Goal: Information Seeking & Learning: Learn about a topic

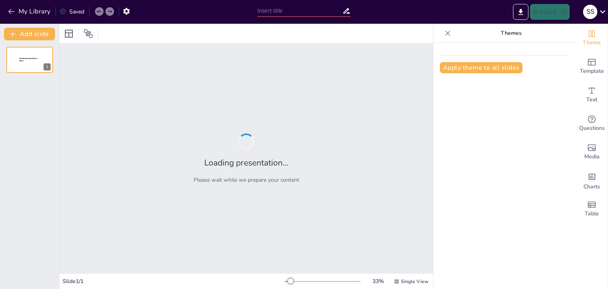
type input "Документи, що визначають діяльність психолога: ретроспектива"
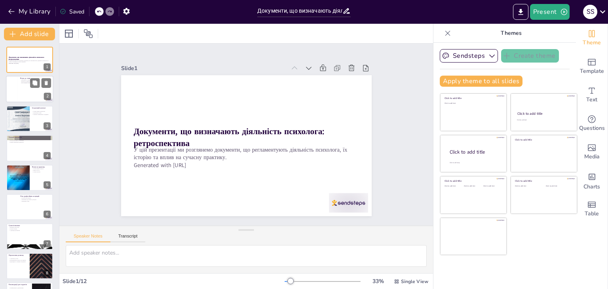
click at [14, 91] on div at bounding box center [12, 89] width 12 height 27
type textarea "Нормативні документи є критично важливими для формування професійних стандартів…"
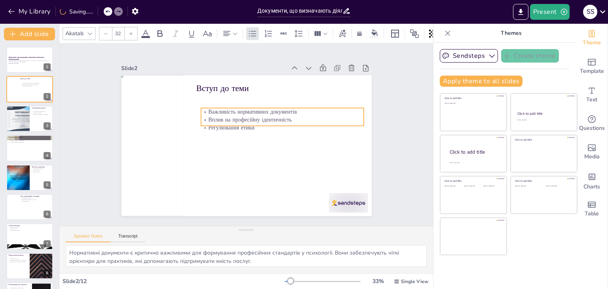
drag, startPoint x: 196, startPoint y: 103, endPoint x: 201, endPoint y: 118, distance: 15.8
click at [201, 118] on p "Вплив на професійну ідентичність" at bounding box center [233, 171] width 115 height 126
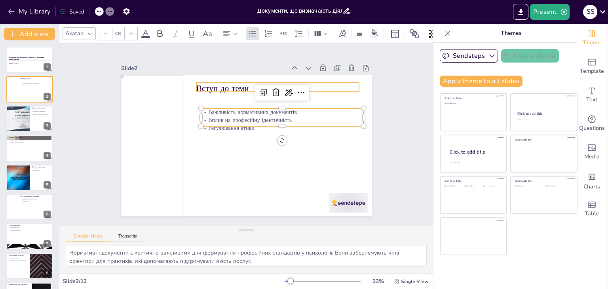
click at [198, 90] on div "Вступ до теми Важливість нормативних документів Вплив на професійну ідентичніст…" at bounding box center [235, 138] width 211 height 282
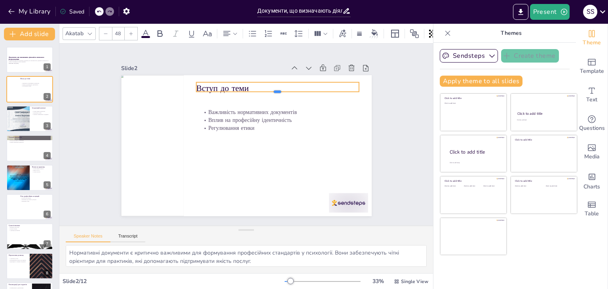
click at [198, 89] on div "Вступ до теми Важливість нормативних документів Вплив на професійну ідентичніст…" at bounding box center [251, 124] width 286 height 230
click at [263, 94] on p "Вступ до теми" at bounding box center [285, 175] width 45 height 162
click at [269, 86] on p "Вступ до теми" at bounding box center [299, 150] width 61 height 158
drag, startPoint x: 240, startPoint y: 86, endPoint x: 191, endPoint y: 83, distance: 48.8
click at [250, 99] on p "Вступ до теми" at bounding box center [280, 178] width 61 height 158
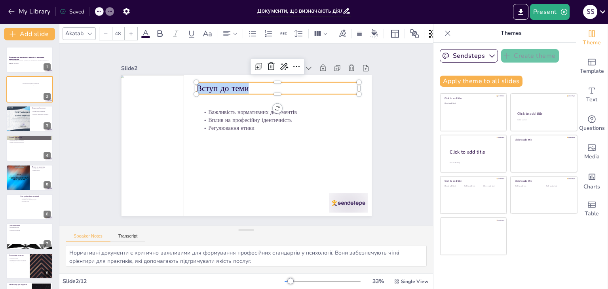
copy p "Вступ до теми"
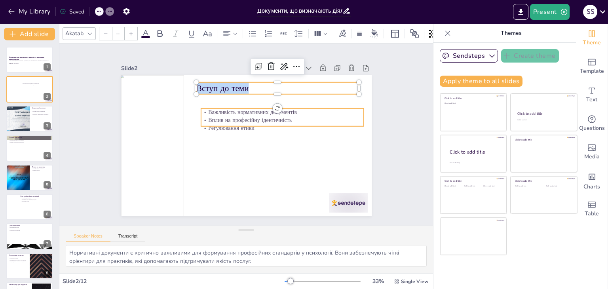
click at [234, 124] on div "Важливість нормативних документів Вплив на професійну ідентичність Регулювання …" at bounding box center [257, 134] width 166 height 264
type input "32"
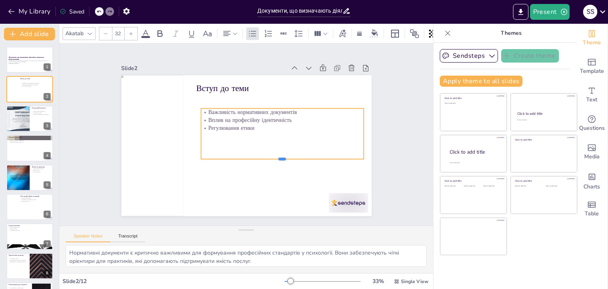
drag, startPoint x: 277, startPoint y: 124, endPoint x: 282, endPoint y: 157, distance: 33.2
click at [282, 147] on div at bounding box center [203, 119] width 157 height 56
click at [249, 126] on p "Регулювання етики" at bounding box center [230, 168] width 102 height 136
click at [249, 125] on p "Регулювання етики" at bounding box center [273, 160] width 102 height 136
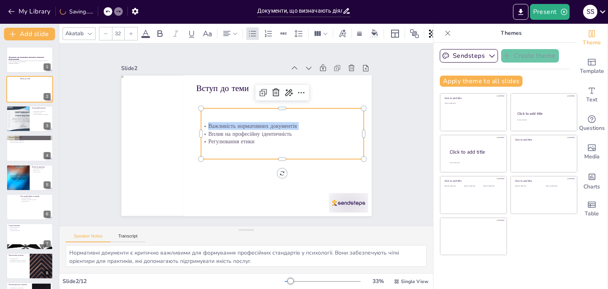
click at [249, 125] on p "Важливість нормативних документів" at bounding box center [277, 115] width 157 height 58
click at [248, 132] on p "Вплив на професійну ідентичність" at bounding box center [243, 170] width 25 height 163
click at [249, 139] on p "Регулювання етики" at bounding box center [278, 153] width 157 height 58
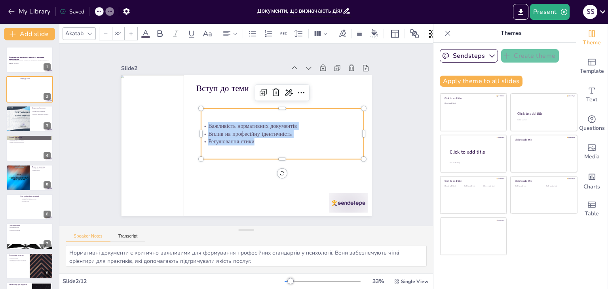
drag, startPoint x: 249, startPoint y: 139, endPoint x: 202, endPoint y: 118, distance: 51.7
click at [202, 118] on div "Важливість нормативних документів Вплив на професійну ідентичність Регулювання …" at bounding box center [278, 152] width 166 height 126
copy div "Важливість нормативних документів Вплив на професійну ідентичність Регулювання …"
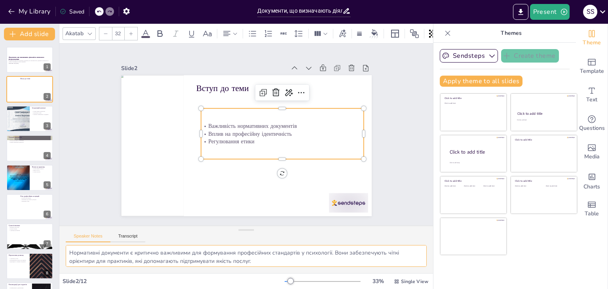
scroll to position [35, 0]
drag, startPoint x: 68, startPoint y: 253, endPoint x: 209, endPoint y: 274, distance: 142.6
click at [209, 274] on div "Akatab 32 Slide 1 Документи, що визначають діяльність психолога: ретроспектива …" at bounding box center [246, 156] width 374 height 265
click at [42, 125] on div at bounding box center [30, 118] width 48 height 27
type textarea "Перші документи, що регламентували діяльність психологів, з'явилися у 20 століт…"
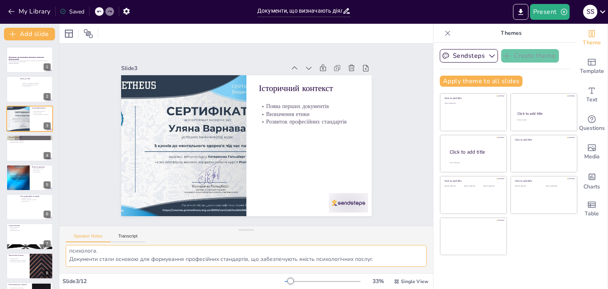
scroll to position [27, 0]
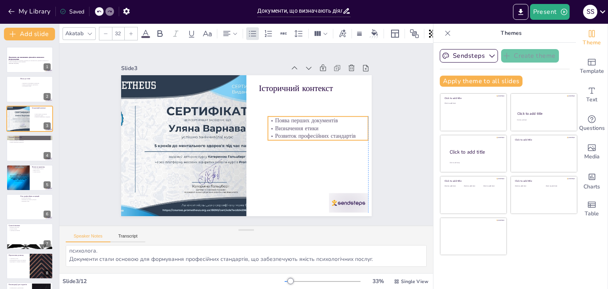
drag, startPoint x: 269, startPoint y: 117, endPoint x: 272, endPoint y: 122, distance: 6.0
click at [259, 154] on div "Поява перших документів Визначення етики Розвиток професійних стандартів" at bounding box center [238, 205] width 44 height 103
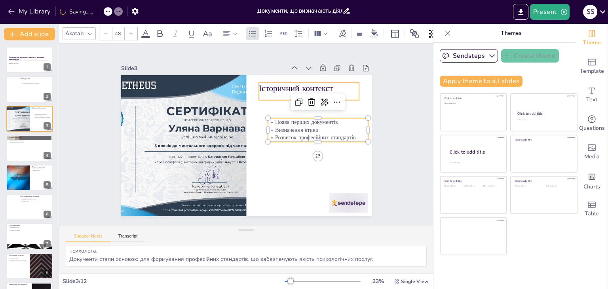
click at [230, 84] on p "Історичний контекст" at bounding box center [214, 63] width 32 height 101
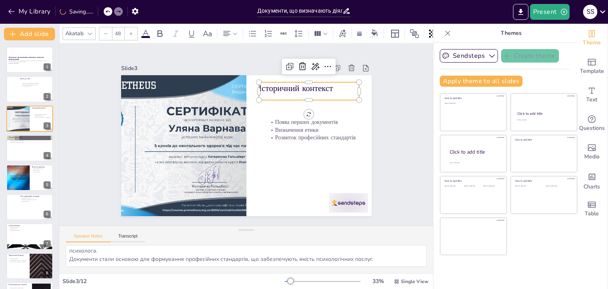
click at [262, 176] on p "Історичний контекст" at bounding box center [215, 206] width 93 height 60
drag, startPoint x: 332, startPoint y: 89, endPoint x: 253, endPoint y: 94, distance: 79.3
click at [253, 94] on div "Поява перших документів Визначення етики Розвиток професійних стандартів Істори…" at bounding box center [255, 127] width 261 height 285
copy p "Історичний контекст"
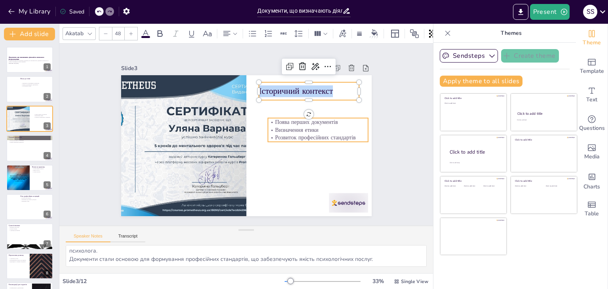
type input "32"
click at [223, 121] on p "Поява перших документів" at bounding box center [174, 132] width 100 height 29
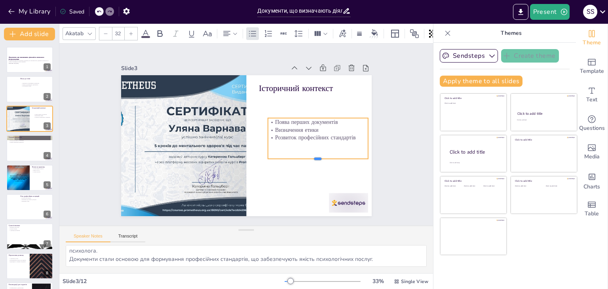
drag, startPoint x: 313, startPoint y: 139, endPoint x: 315, endPoint y: 158, distance: 18.7
click at [220, 136] on div at bounding box center [170, 122] width 99 height 27
click at [349, 135] on p "Розвиток професійних стандартів" at bounding box center [318, 138] width 100 height 8
click at [266, 114] on p "Розвиток професійних стандартів" at bounding box center [256, 63] width 18 height 101
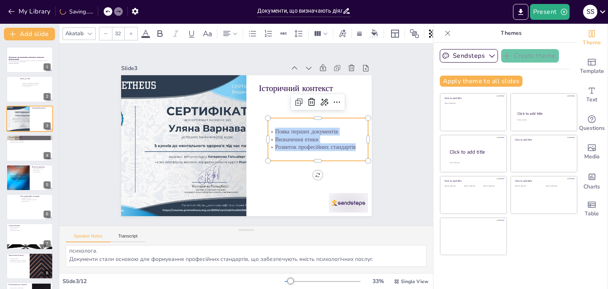
drag, startPoint x: 350, startPoint y: 145, endPoint x: 268, endPoint y: 129, distance: 84.0
click at [233, 134] on div "Поява перших документів Визначення етики Розвиток професійних стандартів" at bounding box center [185, 173] width 95 height 78
copy div "Поява перших документів Визначення етики Розвиток професійних стандартів"
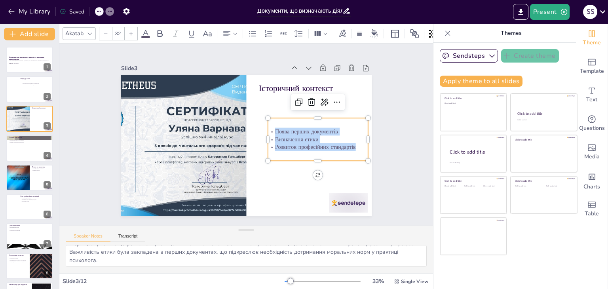
scroll to position [0, 0]
click at [65, 254] on div "Перші документи, що регламентували діяльність психологів, з'явилися у 20 століт…" at bounding box center [246, 259] width 374 height 28
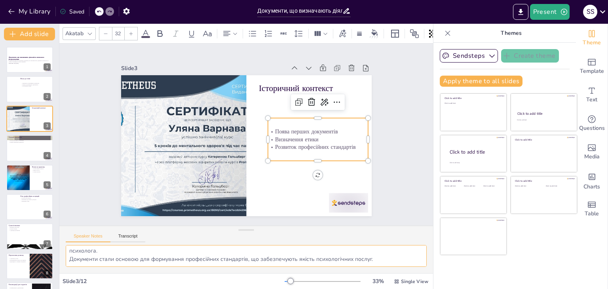
scroll to position [27, 0]
drag, startPoint x: 69, startPoint y: 251, endPoint x: 387, endPoint y: 265, distance: 318.7
click at [387, 265] on textarea "Перші документи, що регламентували діяльність психологів, з'явилися у 20 століт…" at bounding box center [246, 256] width 361 height 22
click at [38, 146] on button at bounding box center [35, 142] width 10 height 10
type textarea "Кодекси етики та професійні стандарти є основними документами, які визначають п…"
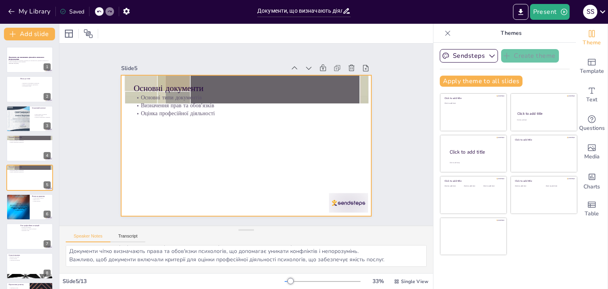
scroll to position [13, 0]
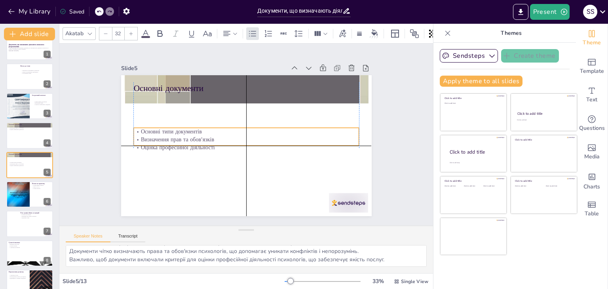
drag, startPoint x: 183, startPoint y: 108, endPoint x: 182, endPoint y: 157, distance: 48.7
click at [182, 158] on p "Оцінка професійної діяльності" at bounding box center [242, 122] width 217 height 77
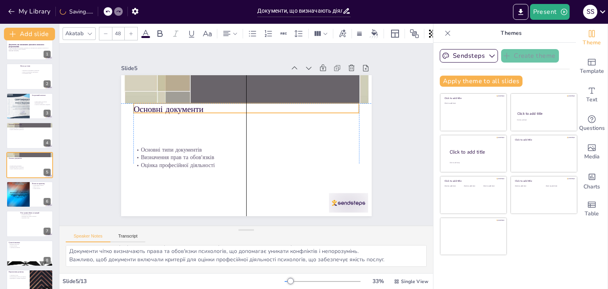
drag, startPoint x: 173, startPoint y: 84, endPoint x: 174, endPoint y: 107, distance: 23.0
click at [242, 107] on p "Основні документи" at bounding box center [271, 129] width 58 height 223
click at [200, 102] on p "Основні документи" at bounding box center [228, 117] width 160 height 175
click at [200, 118] on p "Основні документи" at bounding box center [254, 158] width 218 height 81
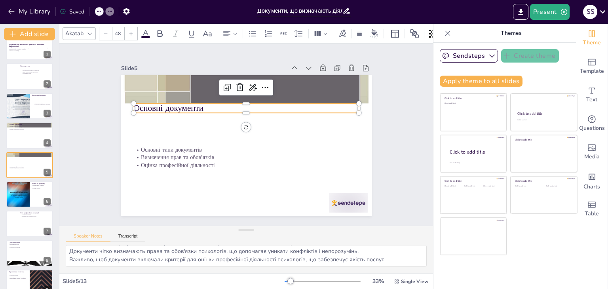
click at [219, 104] on p "Основні документи" at bounding box center [270, 124] width 102 height 211
drag, startPoint x: 200, startPoint y: 104, endPoint x: 126, endPoint y: 107, distance: 74.9
click at [126, 107] on div "Основні типи документів Визначення прав та обов'язків Оцінка професійної діяльн…" at bounding box center [237, 140] width 261 height 285
copy p "Основні документи"
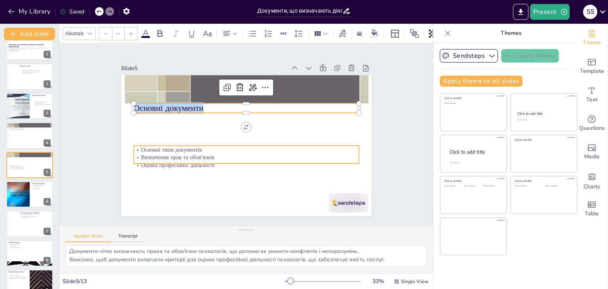
type input "32"
drag, startPoint x: 177, startPoint y: 162, endPoint x: 177, endPoint y: 157, distance: 4.8
click at [177, 162] on div "Основні типи документів Визначення прав та обов'язків Оцінка професійної діяльн…" at bounding box center [245, 123] width 264 height 166
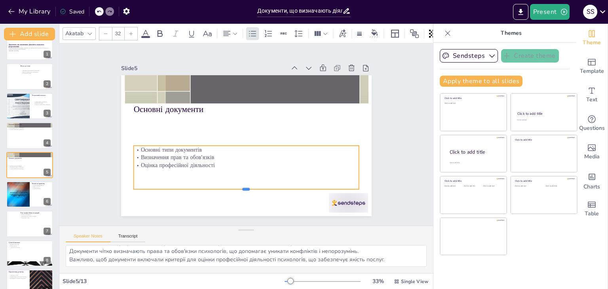
drag, startPoint x: 238, startPoint y: 160, endPoint x: 239, endPoint y: 186, distance: 25.7
click at [204, 186] on div at bounding box center [189, 140] width 30 height 225
click at [212, 164] on p "Оцінка професійної діяльності" at bounding box center [216, 128] width 55 height 222
click at [212, 164] on p "Оцінка професійної діяльності" at bounding box center [228, 109] width 187 height 139
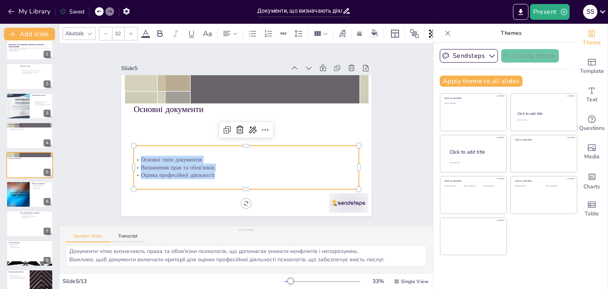
drag, startPoint x: 211, startPoint y: 169, endPoint x: 133, endPoint y: 159, distance: 77.8
click at [167, 159] on div "Основні типи документів Визначення прав та обов'язків Оцінка професійної діяльн…" at bounding box center [265, 162] width 196 height 152
copy div "Основні типи документів Визначення прав та обов'язків Оцінка професійної діяльн…"
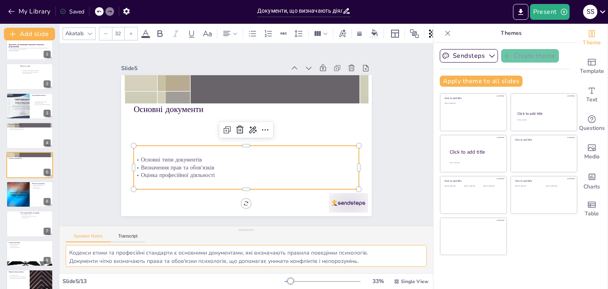
scroll to position [10, 0]
drag, startPoint x: 67, startPoint y: 250, endPoint x: 392, endPoint y: 268, distance: 326.0
click at [392, 268] on div "Кодекси етики та професійні стандарти є основними документами, які визначають п…" at bounding box center [246, 259] width 374 height 28
click at [11, 198] on div at bounding box center [18, 194] width 24 height 34
type textarea "Документи сприяють професійному розвитку психологів, надаючи їм необхідні знанн…"
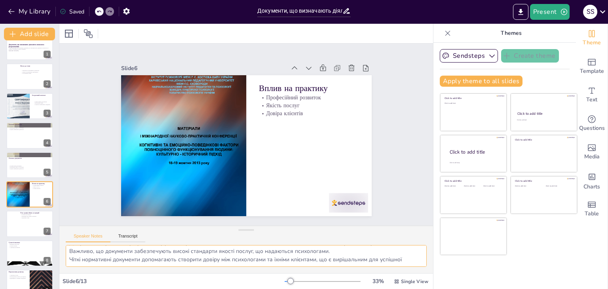
scroll to position [42, 0]
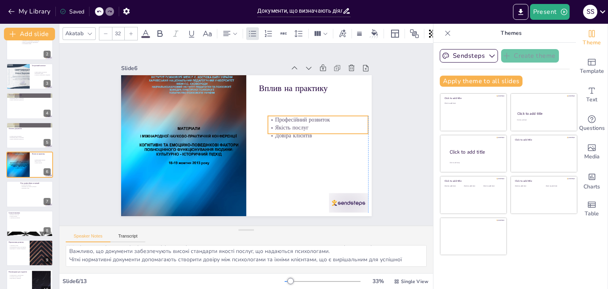
drag, startPoint x: 265, startPoint y: 102, endPoint x: 271, endPoint y: 124, distance: 22.7
click at [271, 146] on p "Якість послуг" at bounding box center [293, 189] width 65 height 86
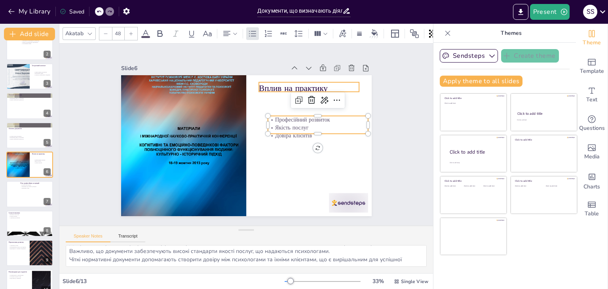
click at [206, 83] on p "Вплив на практику" at bounding box center [172, 111] width 69 height 88
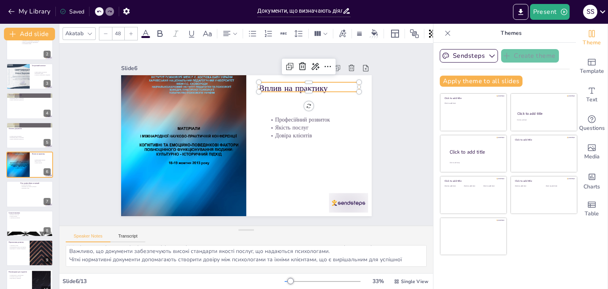
click at [283, 104] on p "Вплив на практику" at bounding box center [324, 142] width 82 height 76
drag, startPoint x: 325, startPoint y: 88, endPoint x: 261, endPoint y: 90, distance: 64.6
click at [261, 90] on div "Професійний розвиток Якість послуг Довіра клієнтів Вплив на практику" at bounding box center [251, 124] width 287 height 247
copy p "Вплив на практику"
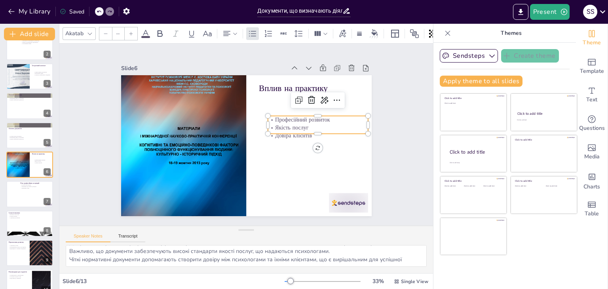
type input "32"
click at [238, 151] on p "Якість послуг" at bounding box center [198, 187] width 80 height 73
drag, startPoint x: 310, startPoint y: 131, endPoint x: 310, endPoint y: 151, distance: 19.8
click at [266, 161] on div at bounding box center [247, 209] width 37 height 97
click at [225, 130] on p "Довіра клієнтів" at bounding box center [174, 134] width 100 height 8
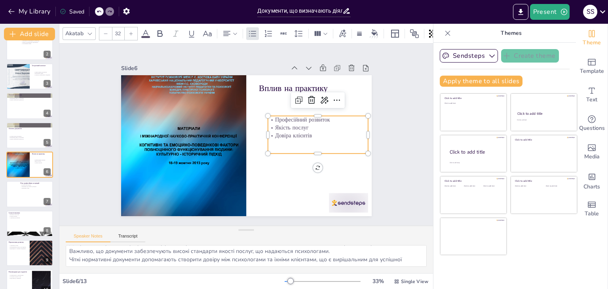
click at [235, 121] on p "Довіра клієнтів" at bounding box center [198, 81] width 73 height 80
click at [225, 133] on p "Якість послуг" at bounding box center [175, 142] width 101 height 18
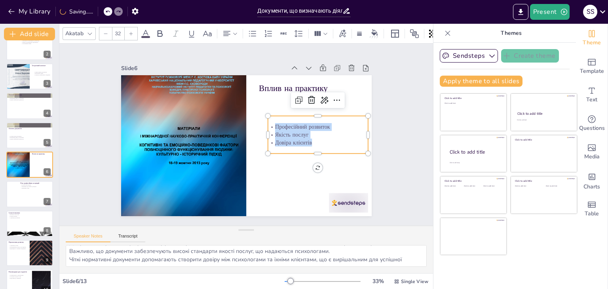
drag, startPoint x: 268, startPoint y: 121, endPoint x: 304, endPoint y: 136, distance: 39.0
click at [304, 122] on div "Професійний розвиток Якість послуг Довіра клієнтів" at bounding box center [282, 72] width 70 height 99
copy div "Професійний розвиток Якість послуг Довіра клієнтів"
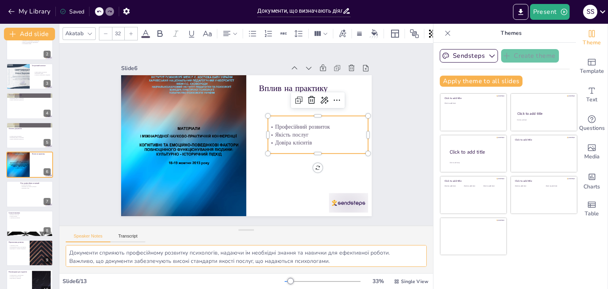
scroll to position [18, 0]
drag, startPoint x: 69, startPoint y: 249, endPoint x: 374, endPoint y: 274, distance: 305.9
click at [374, 274] on div "Akatab 32 Slide 1 Документи, що визначають діяльність психолога: ретроспектива …" at bounding box center [246, 156] width 374 height 265
click at [25, 201] on div at bounding box center [30, 194] width 48 height 27
type textarea "Професійні асоціації активно беруть участь у розробці документів, що регламенту…"
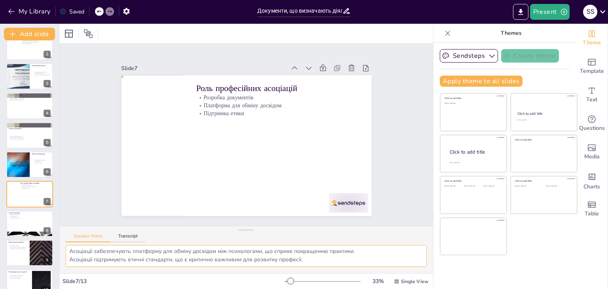
scroll to position [72, 0]
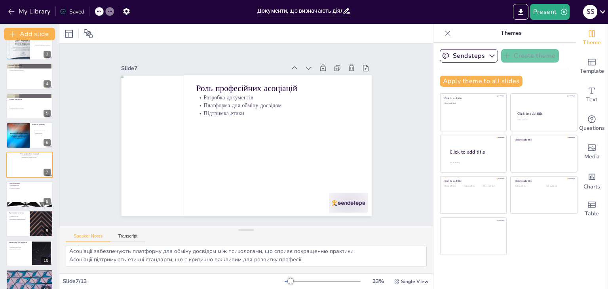
drag, startPoint x: 230, startPoint y: 114, endPoint x: 228, endPoint y: 108, distance: 6.4
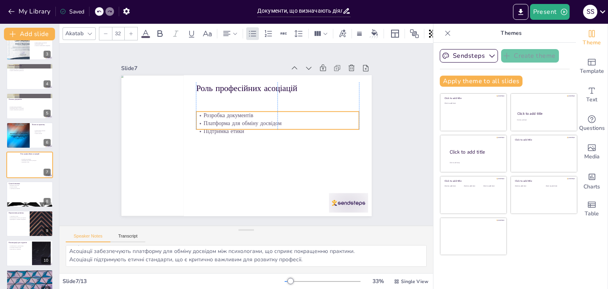
drag, startPoint x: 228, startPoint y: 107, endPoint x: 229, endPoint y: 126, distance: 19.5
click at [229, 126] on p "Підтримка етики" at bounding box center [265, 160] width 88 height 145
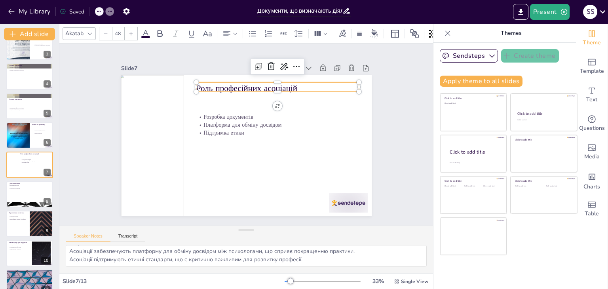
click at [269, 113] on p "Роль професійних асоціацій" at bounding box center [195, 158] width 147 height 91
click at [255, 83] on p "Роль професійних асоціацій" at bounding box center [216, 87] width 77 height 154
drag, startPoint x: 294, startPoint y: 83, endPoint x: 192, endPoint y: 91, distance: 102.1
click at [192, 91] on div "Розробка документів Платформа для обміну досвідом Підтримка етики Роль професій…" at bounding box center [235, 131] width 211 height 282
type input "47.9"
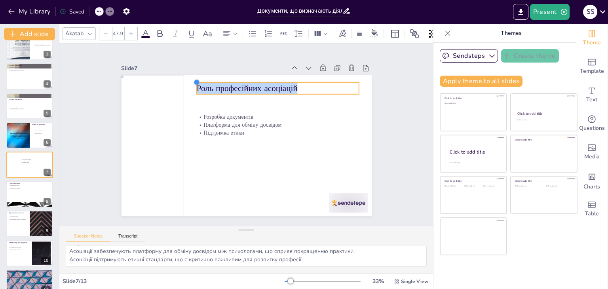
drag, startPoint x: 196, startPoint y: 79, endPoint x: 190, endPoint y: 80, distance: 5.4
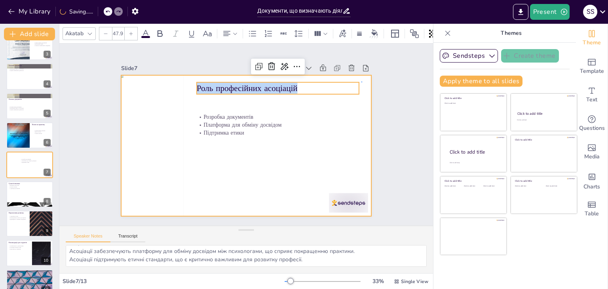
drag, startPoint x: 190, startPoint y: 80, endPoint x: 362, endPoint y: 82, distance: 171.9
click at [362, 82] on div at bounding box center [255, 140] width 261 height 285
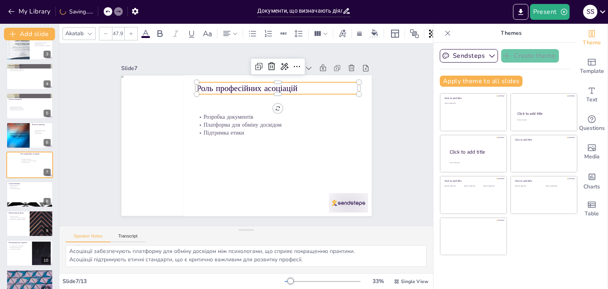
click at [307, 82] on p "Роль професійних асоціацій" at bounding box center [300, 150] width 61 height 158
click at [299, 158] on p "Роль професійних асоціацій" at bounding box center [231, 188] width 158 height 61
click at [299, 152] on p "Роль професійних асоціацій" at bounding box center [236, 190] width 153 height 77
drag, startPoint x: 299, startPoint y: 86, endPoint x: 256, endPoint y: 91, distance: 43.1
click at [256, 91] on div "Розробка документів Платформа для обміну досвідом Підтримка етики Роль професій…" at bounding box center [239, 143] width 285 height 261
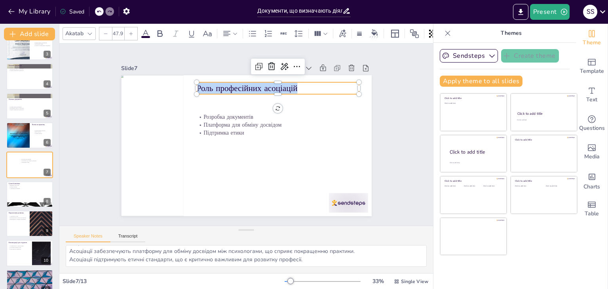
copy p "Роль професійних асоціацій"
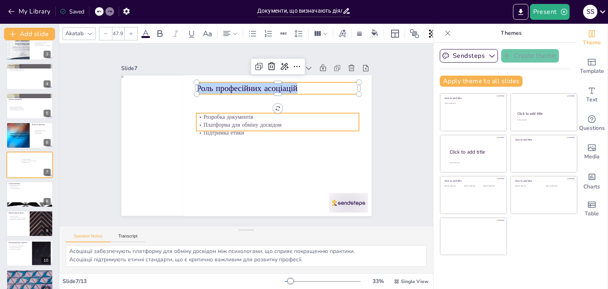
type input "32"
click at [211, 122] on p "Платформа для обміну досвідом" at bounding box center [224, 159] width 145 height 88
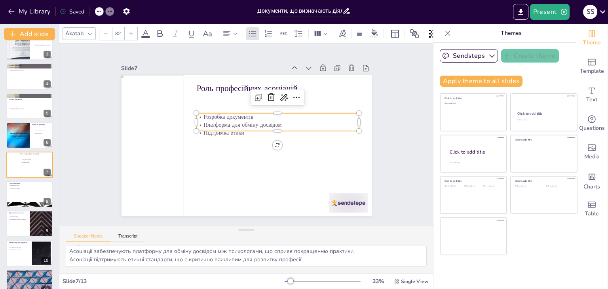
click at [211, 122] on p "Платформа для обміну досвідом" at bounding box center [218, 118] width 115 height 126
drag, startPoint x: 242, startPoint y: 125, endPoint x: 196, endPoint y: 108, distance: 49.4
click at [196, 108] on div "Роль професійних асоціацій Розробка документів Платформа для обміну досвідом Пі…" at bounding box center [238, 142] width 272 height 280
copy div "Розробка документів Платформа для обміну досвідом Підтримка етики"
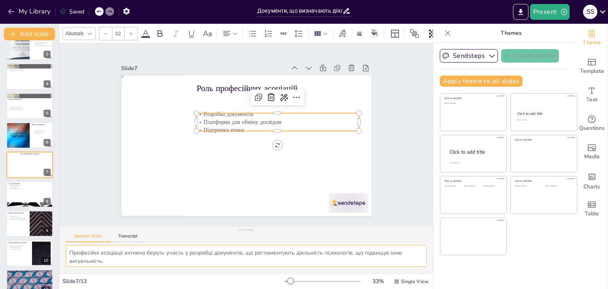
scroll to position [18, 0]
drag, startPoint x: 67, startPoint y: 251, endPoint x: 337, endPoint y: 263, distance: 270.3
click at [337, 263] on textarea "Професійні асоціації активно беруть участь у розробці документів, що регламенту…" at bounding box center [246, 256] width 361 height 22
click at [34, 197] on div at bounding box center [30, 194] width 48 height 27
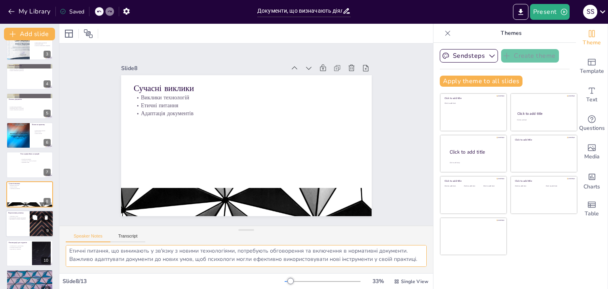
scroll to position [101, 0]
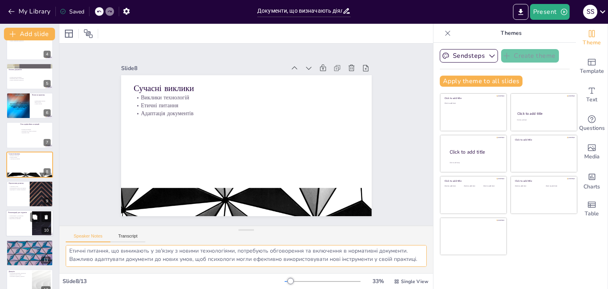
click at [31, 227] on div at bounding box center [30, 223] width 48 height 27
type textarea "Студентам важливо ознайомитися з основними документами, що регламентують діяльн…"
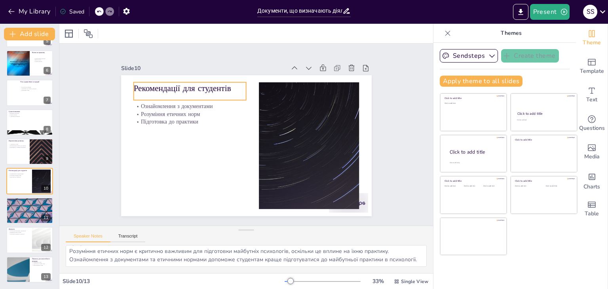
click at [276, 85] on p "Рекомендації для студентів" at bounding box center [318, 123] width 84 height 91
click at [236, 174] on p "Рекомендації для студентів" at bounding box center [292, 191] width 113 height 35
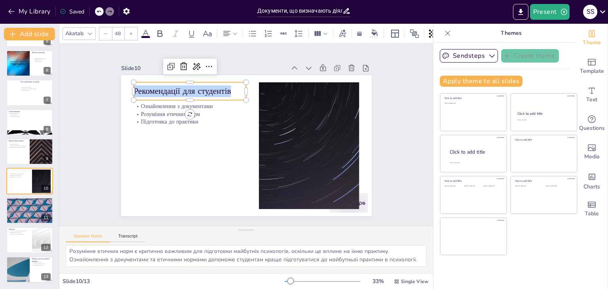
drag, startPoint x: 227, startPoint y: 88, endPoint x: 128, endPoint y: 88, distance: 99.0
click at [274, 88] on p "Рекомендації для студентів" at bounding box center [316, 122] width 84 height 92
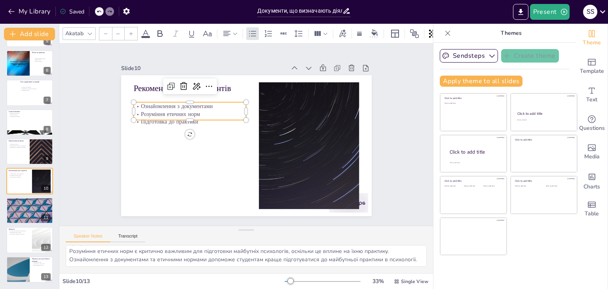
type input "32"
click at [165, 114] on p "Розуміння етичних норм" at bounding box center [213, 84] width 96 height 72
click at [194, 114] on p "Розуміння етичних норм" at bounding box center [230, 77] width 72 height 96
drag, startPoint x: 191, startPoint y: 116, endPoint x: 136, endPoint y: 102, distance: 56.5
click at [130, 97] on div "Рекомендації для студентів Ознайомлення з документами Розуміння етичних норм Пі…" at bounding box center [239, 143] width 281 height 272
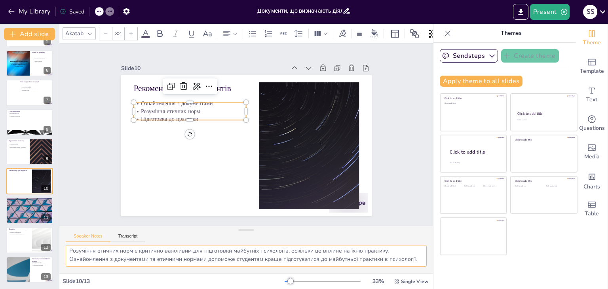
scroll to position [27, 0]
drag, startPoint x: 69, startPoint y: 249, endPoint x: 160, endPoint y: 265, distance: 92.0
click at [180, 270] on div "Студентам важливо ознайомитися з основними документами, що регламентують діяльн…" at bounding box center [246, 259] width 374 height 28
click at [23, 218] on div at bounding box center [30, 210] width 48 height 27
type textarea "Документи є основою для професіоналізму в психології, що забезпечує якість посл…"
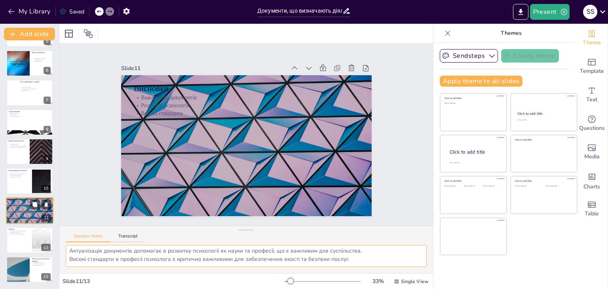
scroll to position [10, 0]
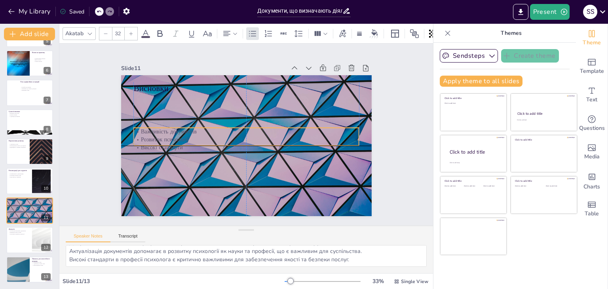
drag, startPoint x: 177, startPoint y: 97, endPoint x: 177, endPoint y: 133, distance: 35.6
click at [177, 133] on div "Важливість документів Розвиток психології Високі стандарти" at bounding box center [244, 138] width 215 height 113
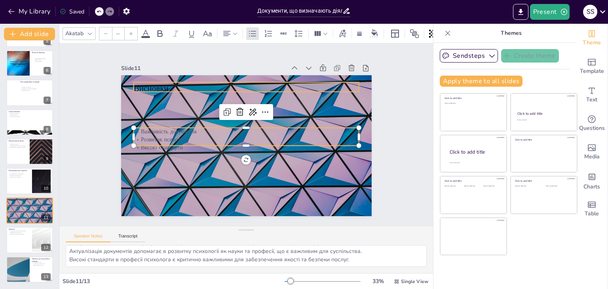
type input "48"
click at [225, 84] on p "Висновки" at bounding box center [286, 111] width 123 height 201
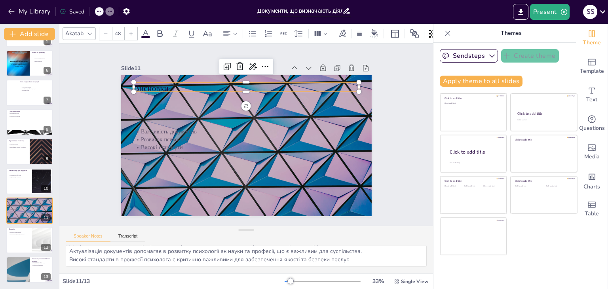
click at [169, 84] on p "Висновки" at bounding box center [269, 94] width 201 height 123
drag, startPoint x: 165, startPoint y: 84, endPoint x: 161, endPoint y: 84, distance: 4.0
click at [239, 84] on p "Висновки" at bounding box center [290, 115] width 102 height 211
click at [14, 152] on div at bounding box center [30, 151] width 48 height 27
type textarea "Адаптація документів до змін у суспільстві є важливою для підтримки актуальност…"
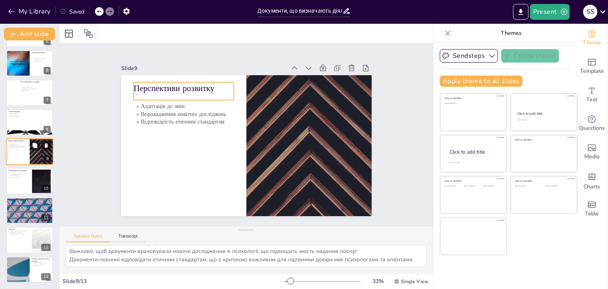
scroll to position [18, 0]
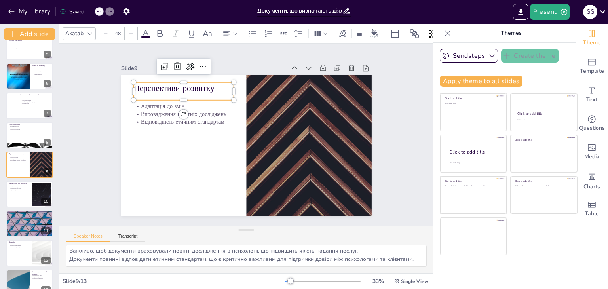
click at [160, 80] on p "Перспективи розвитку" at bounding box center [195, 76] width 101 height 32
click at [210, 101] on p "Перспективи розвитку" at bounding box center [170, 135] width 88 height 69
click at [210, 86] on p "Перспективи розвитку" at bounding box center [194, 78] width 101 height 32
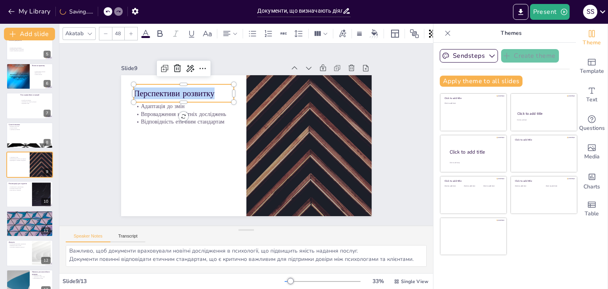
drag, startPoint x: 211, startPoint y: 89, endPoint x: 125, endPoint y: 91, distance: 85.9
click at [125, 91] on div "Адаптація до змін Впровадження новітніх досліджень Відповідність етичним станда…" at bounding box center [240, 144] width 287 height 247
type input "32"
click at [194, 116] on p "Відповідність етичним стандартам" at bounding box center [188, 109] width 100 height 29
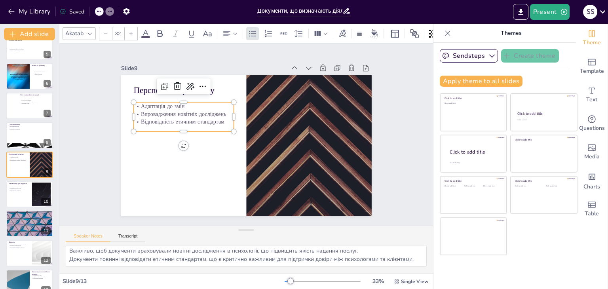
click at [194, 116] on p "Відповідність етичним стандартам" at bounding box center [203, 87] width 86 height 65
drag, startPoint x: 220, startPoint y: 122, endPoint x: 134, endPoint y: 107, distance: 87.4
click at [259, 107] on div "Адаптація до змін Впровадження новітніх досліджень Відповідність етичним станда…" at bounding box center [301, 100] width 84 height 90
drag, startPoint x: 70, startPoint y: 251, endPoint x: 369, endPoint y: 272, distance: 300.1
click at [369, 272] on div "Адаптація документів до змін у суспільстві є важливою для підтримки актуальност…" at bounding box center [246, 259] width 374 height 28
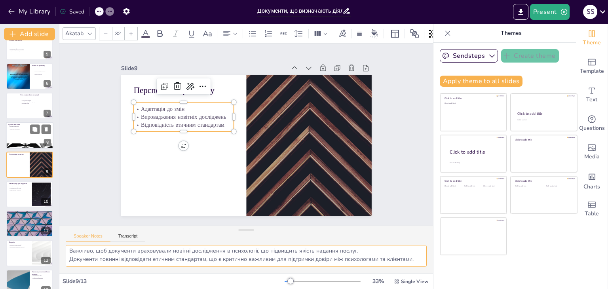
click at [38, 137] on div at bounding box center [30, 135] width 48 height 27
type textarea "Сучасні технології надають нові можливості для психологів, але також створюють …"
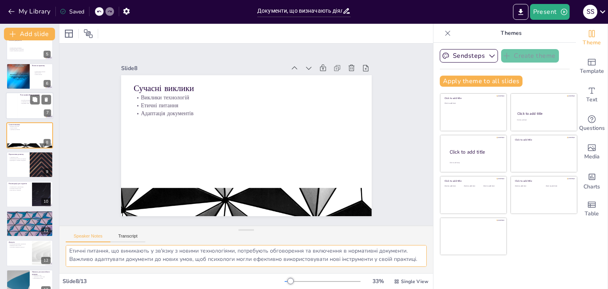
scroll to position [101, 0]
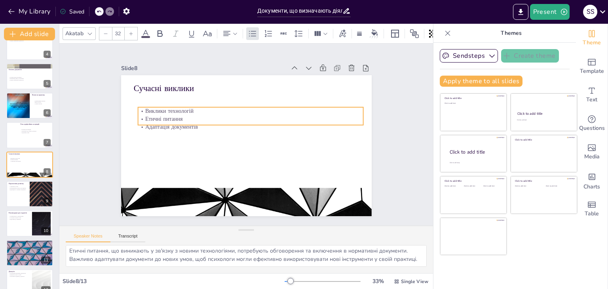
drag, startPoint x: 147, startPoint y: 96, endPoint x: 152, endPoint y: 110, distance: 14.5
click at [152, 110] on p "Виклики технологій" at bounding box center [232, 154] width 209 height 99
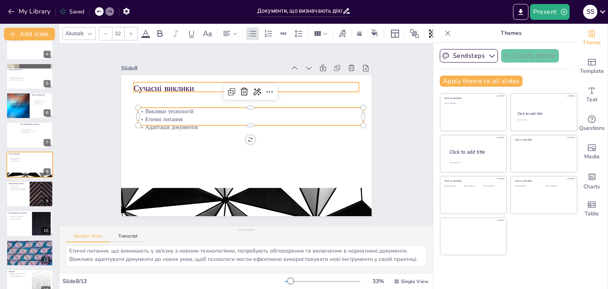
click at [287, 80] on p "Сучасні виклики" at bounding box center [293, 135] width 12 height 226
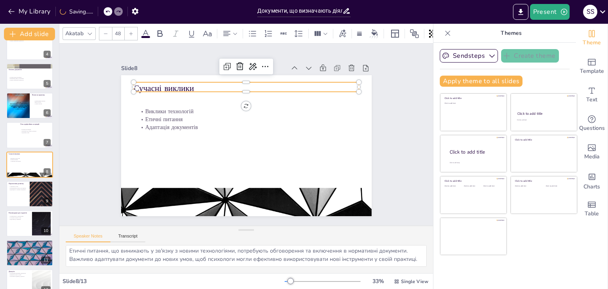
click at [192, 84] on p "Сучасні виклики" at bounding box center [269, 94] width 201 height 123
click at [192, 84] on p "Сучасні виклики" at bounding box center [246, 88] width 226 height 12
drag, startPoint x: 192, startPoint y: 84, endPoint x: 127, endPoint y: 86, distance: 64.6
click at [141, 86] on div "Виклики технологій Етичні питання Адаптація документів Сучасні виклики" at bounding box center [256, 130] width 231 height 286
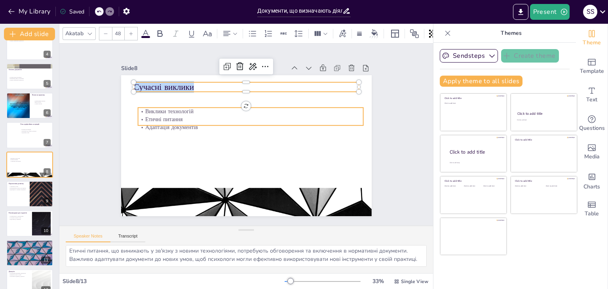
type input "32"
click at [167, 114] on p "Етичні питання" at bounding box center [257, 124] width 199 height 120
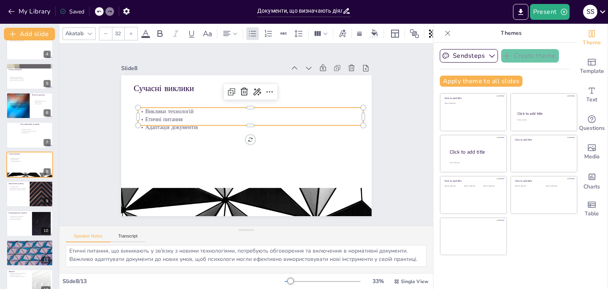
click at [167, 114] on p "Етичні питання" at bounding box center [252, 119] width 225 height 31
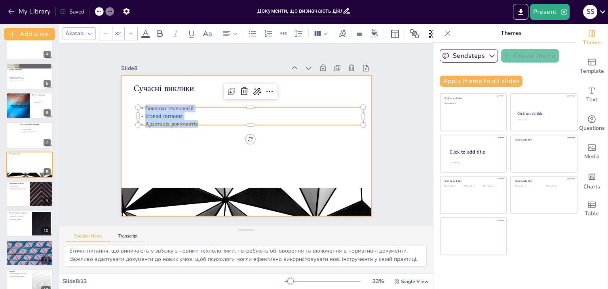
drag, startPoint x: 138, startPoint y: 106, endPoint x: 195, endPoint y: 129, distance: 61.7
click at [195, 129] on div "Сучасні виклики Виклики технологій Етичні питання Адаптація документів" at bounding box center [243, 145] width 282 height 211
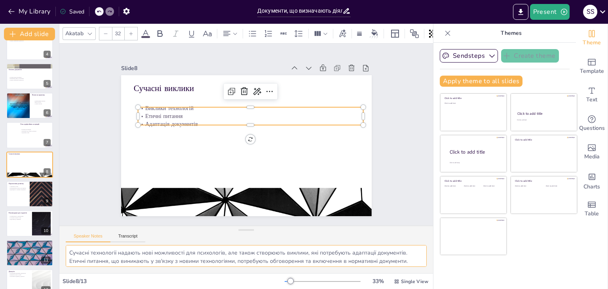
scroll to position [18, 0]
drag, startPoint x: 67, startPoint y: 251, endPoint x: 141, endPoint y: 269, distance: 75.9
click at [141, 269] on div "Сучасні технології надають нові можливості для психологів, але також створюють …" at bounding box center [246, 259] width 374 height 28
drag, startPoint x: 16, startPoint y: 260, endPoint x: 23, endPoint y: 247, distance: 14.9
click at [16, 260] on div at bounding box center [29, 253] width 47 height 26
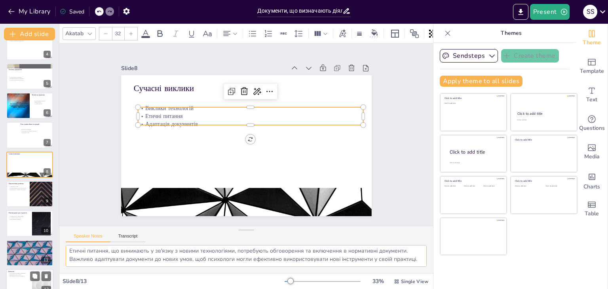
type textarea "Документи є основою для професіоналізму в психології, що забезпечує якість посл…"
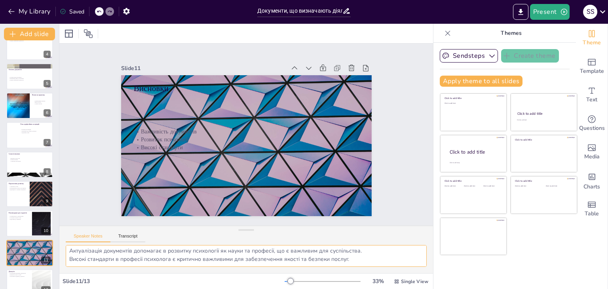
scroll to position [10, 0]
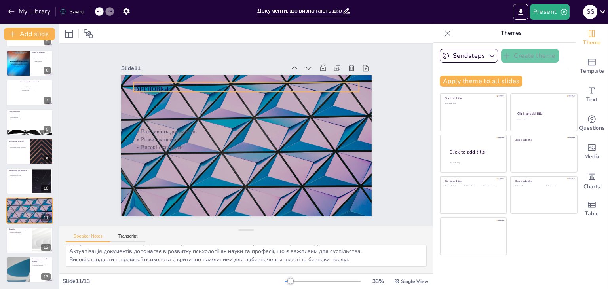
click at [173, 83] on p "Висновки" at bounding box center [269, 94] width 201 height 123
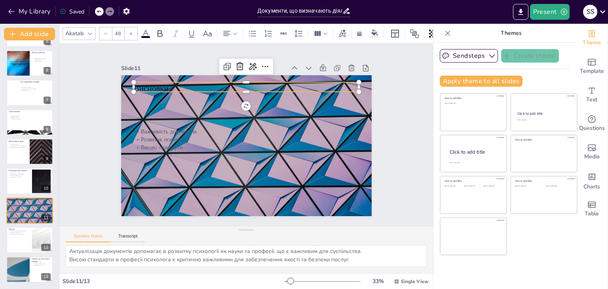
click at [263, 83] on p "Висновки" at bounding box center [292, 124] width 58 height 223
click at [251, 83] on p "Висновки" at bounding box center [291, 149] width 81 height 218
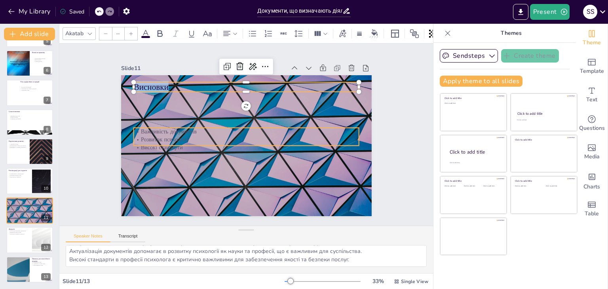
click at [226, 133] on p "Розвиток психології" at bounding box center [241, 135] width 31 height 225
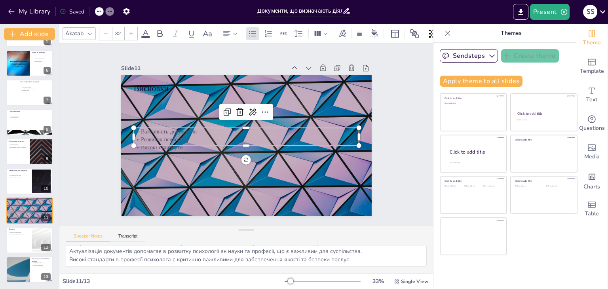
click at [203, 133] on p "Розвиток психології" at bounding box center [243, 139] width 199 height 120
drag, startPoint x: 183, startPoint y: 141, endPoint x: 131, endPoint y: 127, distance: 53.0
click at [139, 127] on div "Важливість документів Розвиток психології Високі стандарти" at bounding box center [246, 132] width 215 height 113
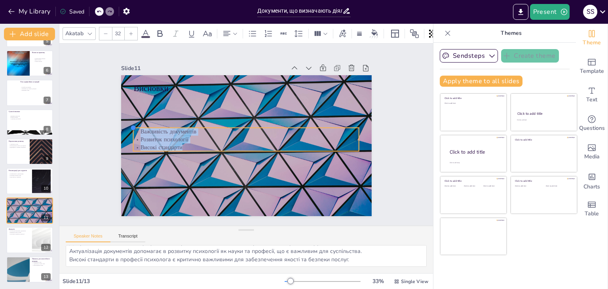
type input "32.1"
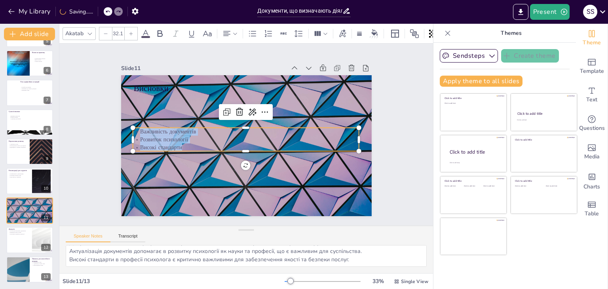
drag, startPoint x: 128, startPoint y: 126, endPoint x: 314, endPoint y: 131, distance: 185.4
drag, startPoint x: 69, startPoint y: 250, endPoint x: 352, endPoint y: 271, distance: 283.5
click at [352, 271] on div "Документи є основою для професіоналізму в психології, що забезпечує якість посл…" at bounding box center [246, 259] width 374 height 28
